Goal: Task Accomplishment & Management: Use online tool/utility

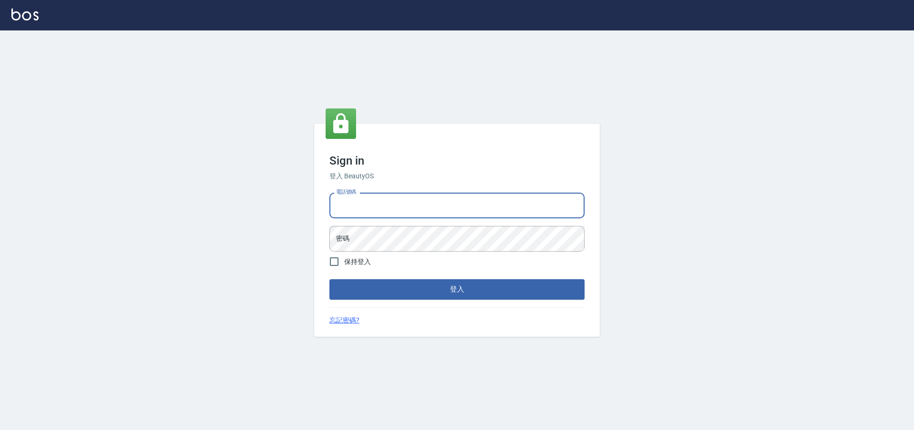
click at [468, 196] on input "電話號碼" at bounding box center [457, 206] width 255 height 26
type input "0225158181"
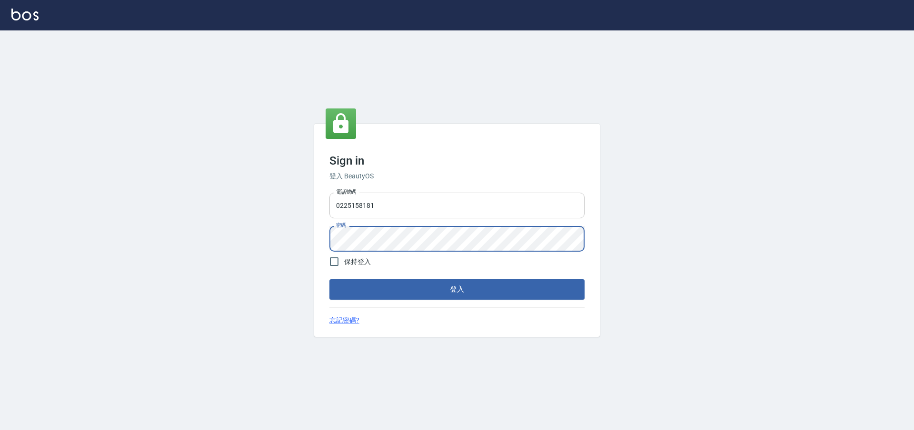
click at [330, 280] on button "登入" at bounding box center [457, 290] width 255 height 20
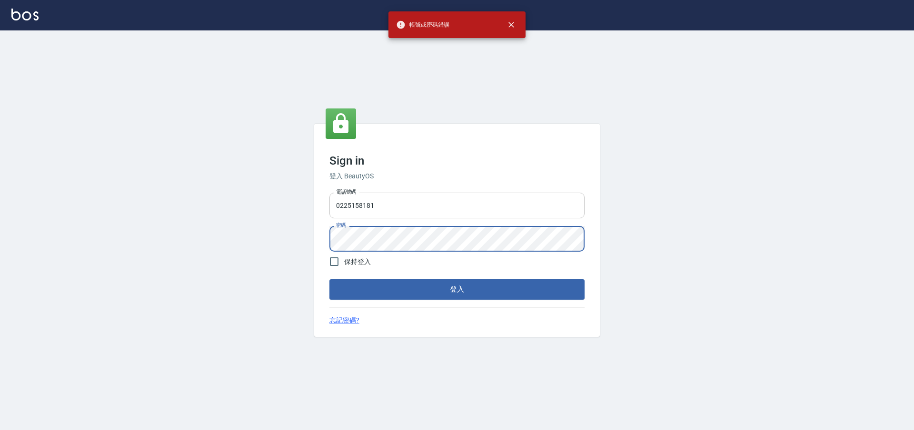
click at [330, 280] on button "登入" at bounding box center [457, 290] width 255 height 20
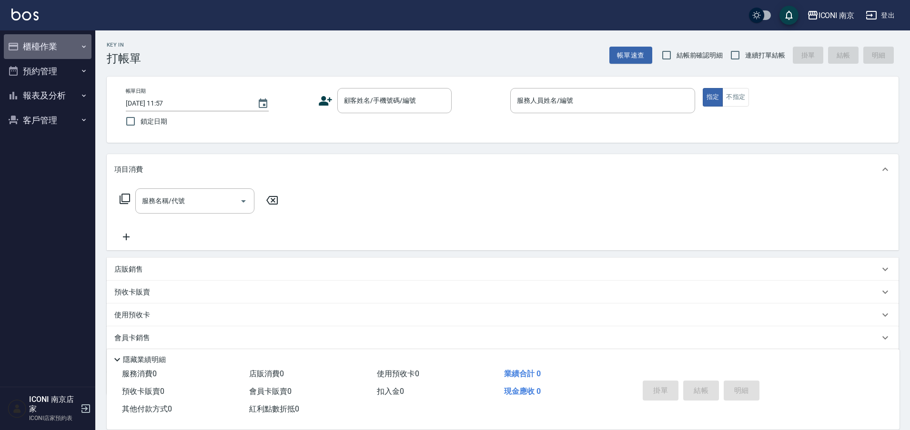
click at [35, 41] on button "櫃檯作業" at bounding box center [48, 46] width 88 height 25
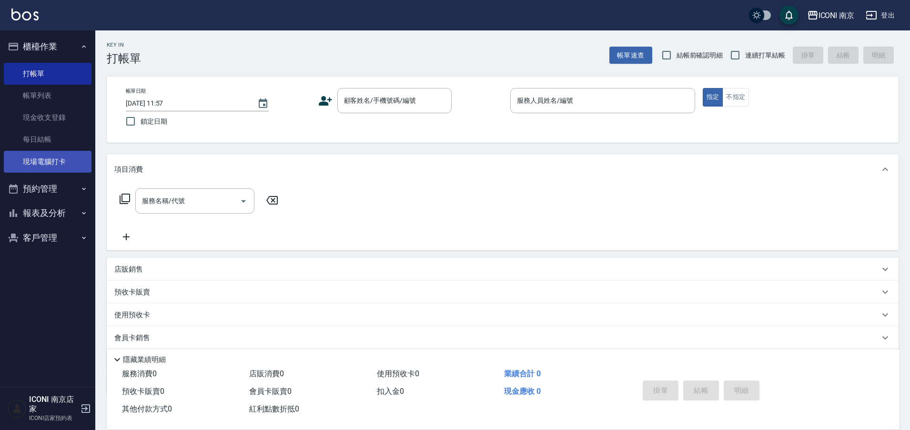
click at [49, 165] on link "現場電腦打卡" at bounding box center [48, 162] width 88 height 22
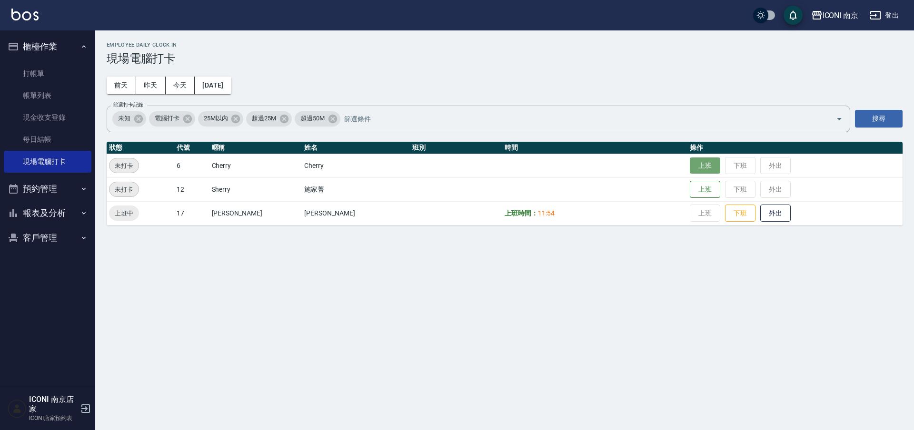
click at [690, 171] on button "上班" at bounding box center [705, 166] width 30 height 17
